Goal: Transaction & Acquisition: Purchase product/service

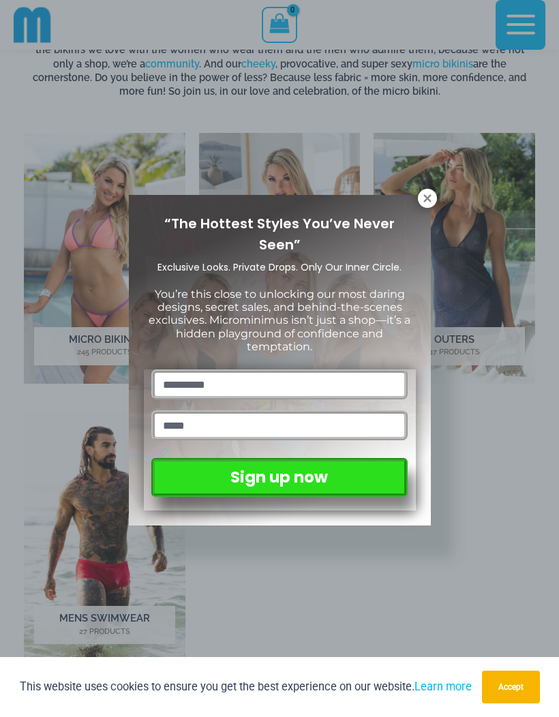
click at [438, 199] on div "“The Hottest Styles You’ve Never Seen” Exclusive Looks. Private Drops. Only Our…" at bounding box center [279, 358] width 559 height 717
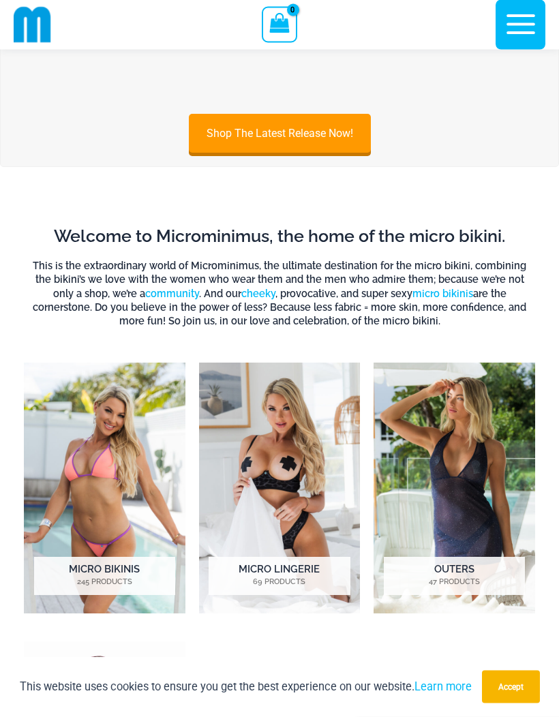
scroll to position [165, 0]
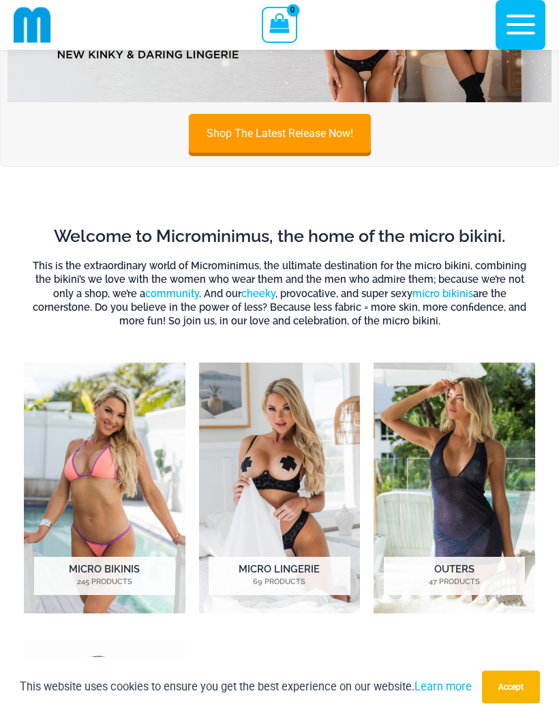
click at [117, 573] on h2 "Micro Bikinis 245 Products" at bounding box center [104, 575] width 141 height 38
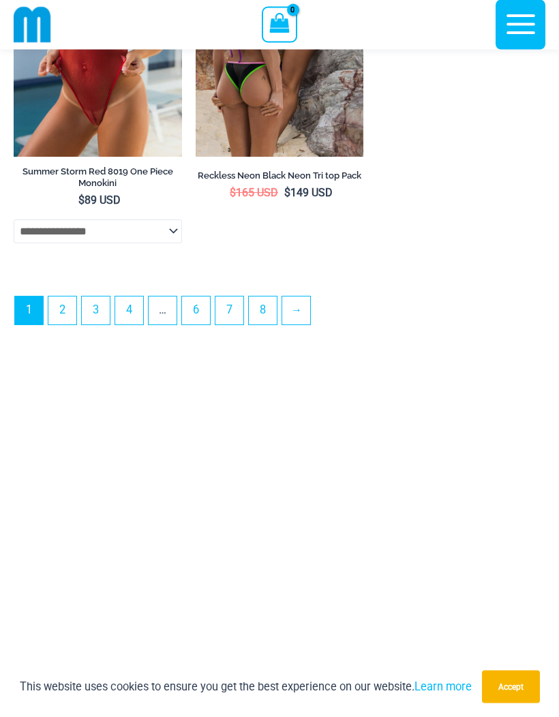
scroll to position [4311, 0]
click at [66, 324] on link "2" at bounding box center [62, 310] width 28 height 28
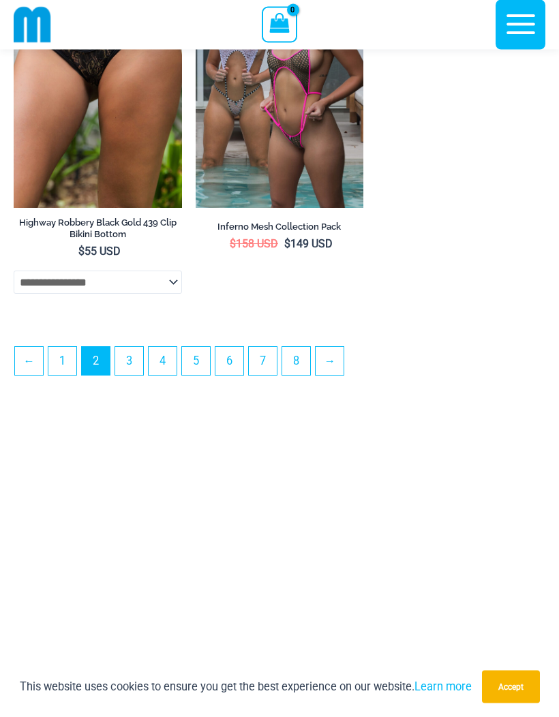
scroll to position [3939, 0]
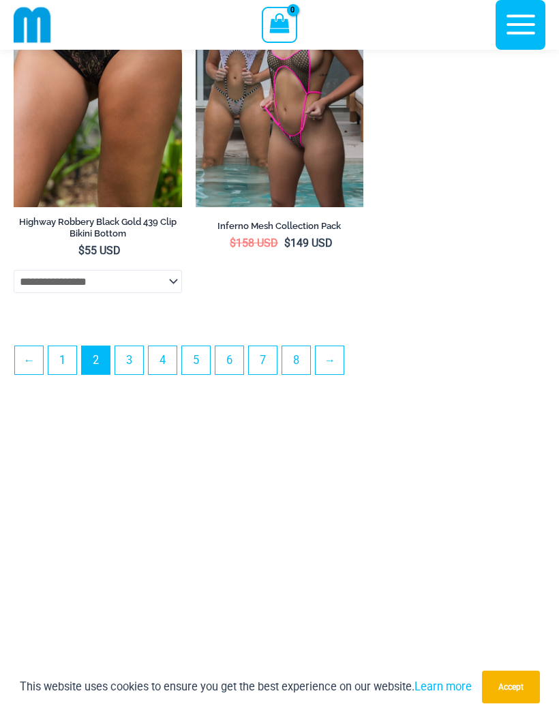
click at [339, 374] on link "→" at bounding box center [329, 360] width 28 height 28
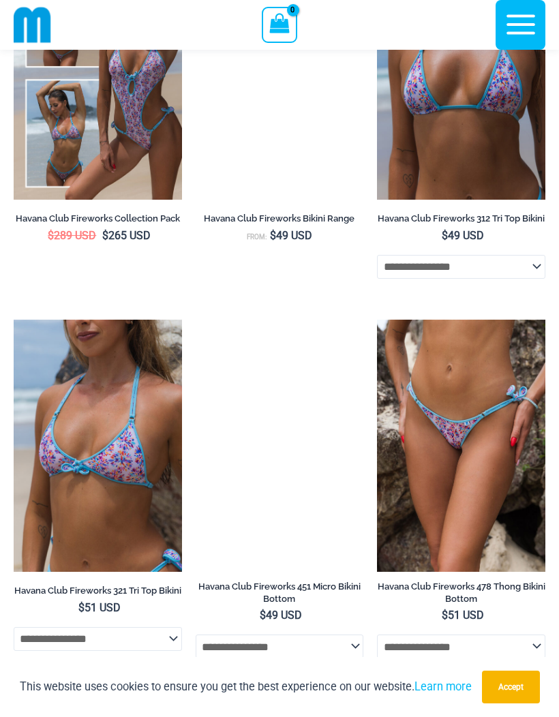
scroll to position [2056, 0]
